Goal: Task Accomplishment & Management: Complete application form

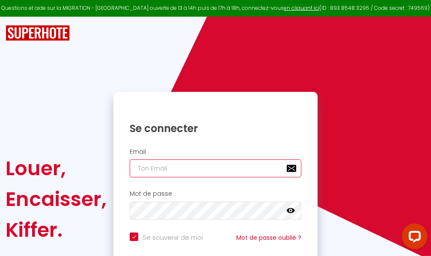
click at [208, 171] on input "email" at bounding box center [215, 169] width 171 height 18
type input "m"
checkbox input "true"
type input "ma"
checkbox input "true"
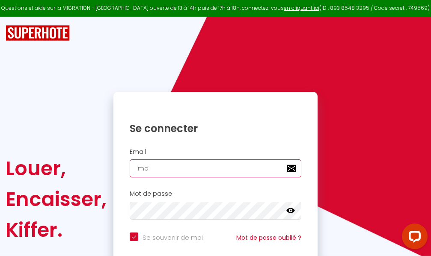
type input "mar"
checkbox input "true"
type input "marc"
checkbox input "true"
type input "marcd"
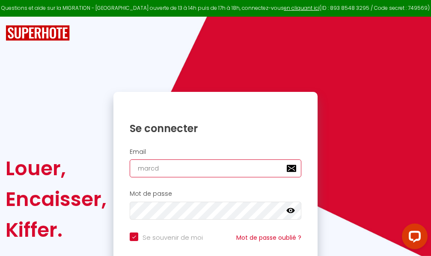
checkbox input "true"
type input "marcdp"
checkbox input "true"
type input "marcdpo"
checkbox input "true"
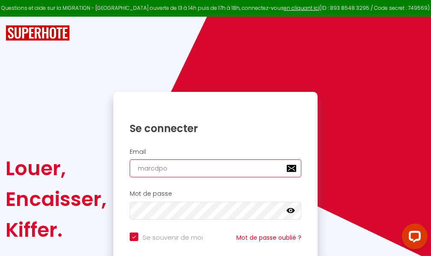
type input "marcdpoz"
checkbox input "true"
type input "marcdpoz."
checkbox input "true"
type input "marcdpoz.l"
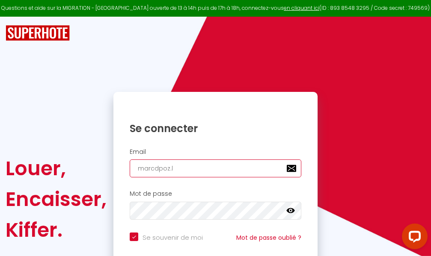
checkbox input "true"
type input "marcdpoz.lo"
checkbox input "true"
type input "marcdpoz.loc"
checkbox input "true"
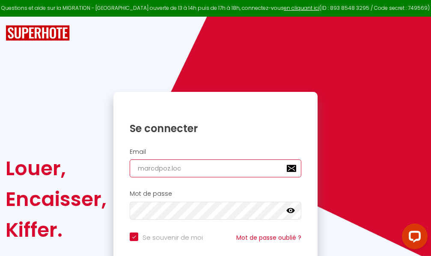
type input "marcdpoz.loca"
checkbox input "true"
type input "marcdpoz.locat"
checkbox input "true"
type input "marcdpoz.locati"
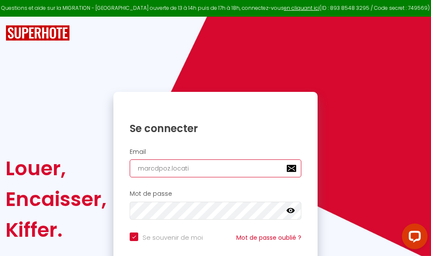
checkbox input "true"
type input "marcdpoz.locatio"
checkbox input "true"
type input "marcdpoz.location"
checkbox input "true"
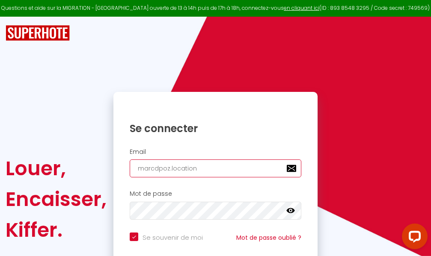
type input "marcdpoz.location@"
checkbox input "true"
type input "marcdpoz.location@g"
checkbox input "true"
type input "marcdpoz.location@gm"
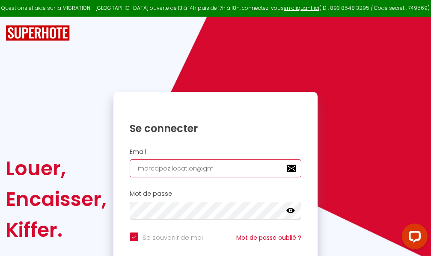
checkbox input "true"
type input "marcdpoz.location@gma"
checkbox input "true"
type input "marcdpoz.location@gmai"
checkbox input "true"
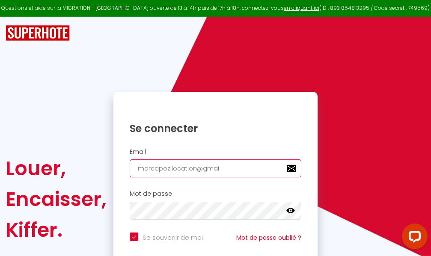
type input "[EMAIL_ADDRESS]"
checkbox input "true"
type input "[EMAIL_ADDRESS]."
checkbox input "true"
type input "marcdpoz.location@gmail.c"
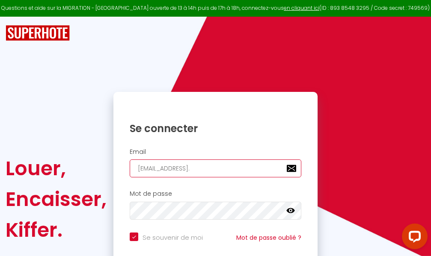
checkbox input "true"
type input "[EMAIL_ADDRESS][DOMAIN_NAME]"
checkbox input "true"
type input "[EMAIL_ADDRESS][DOMAIN_NAME]"
checkbox input "true"
